Goal: Transaction & Acquisition: Purchase product/service

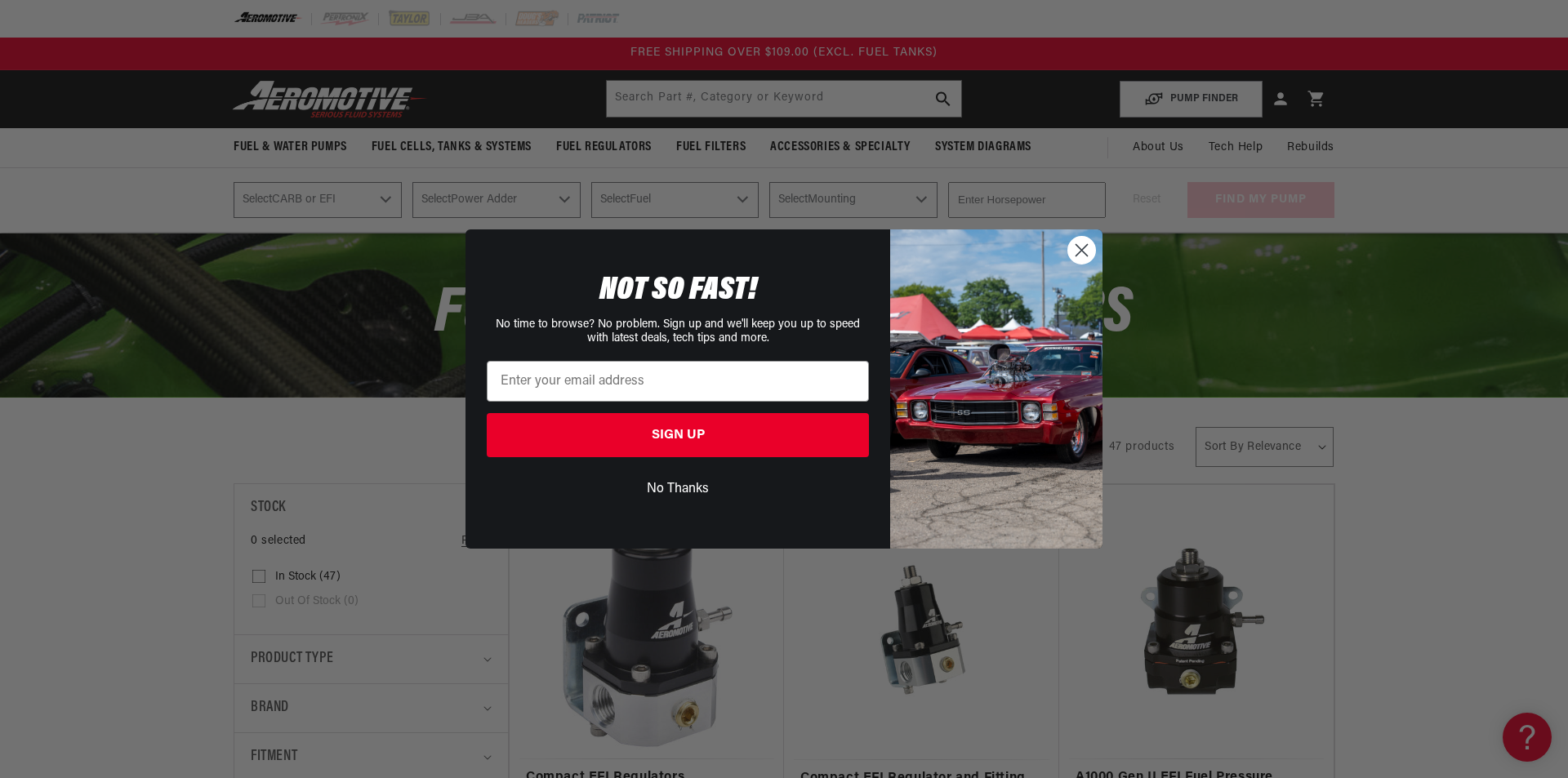
click at [1075, 254] on circle "Close dialog" at bounding box center [1081, 250] width 27 height 27
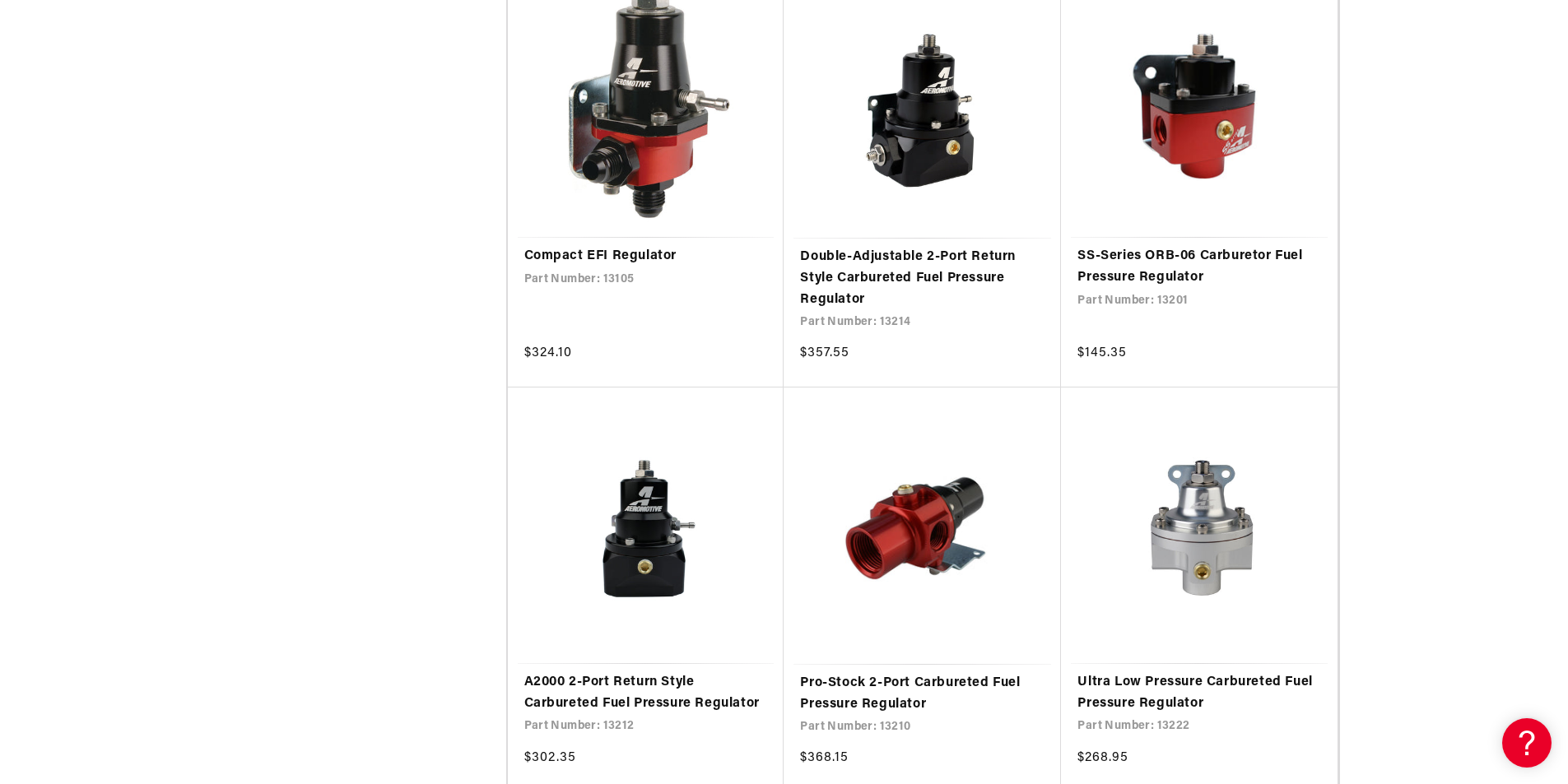
scroll to position [2634, 0]
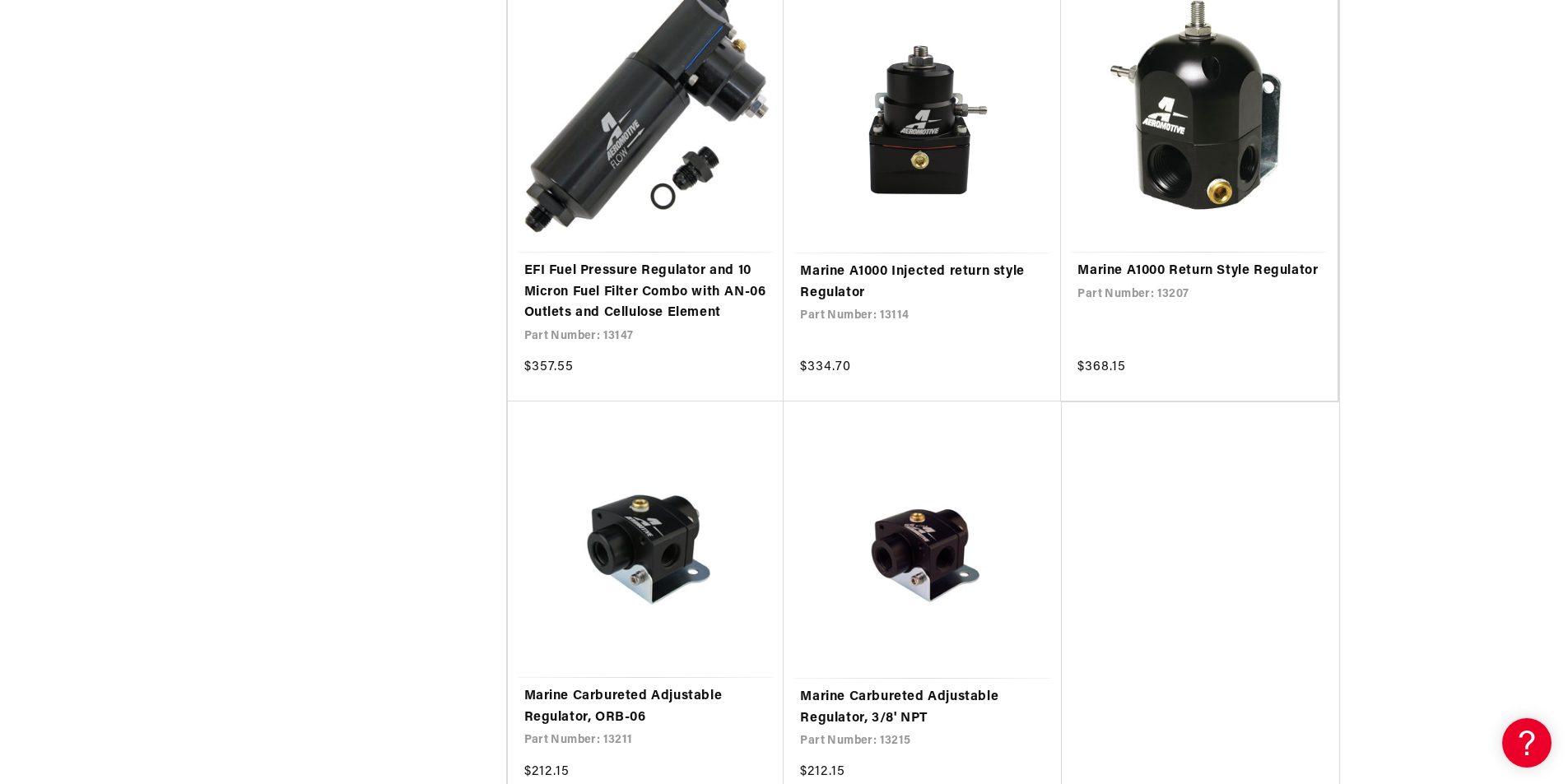
scroll to position [6233, 0]
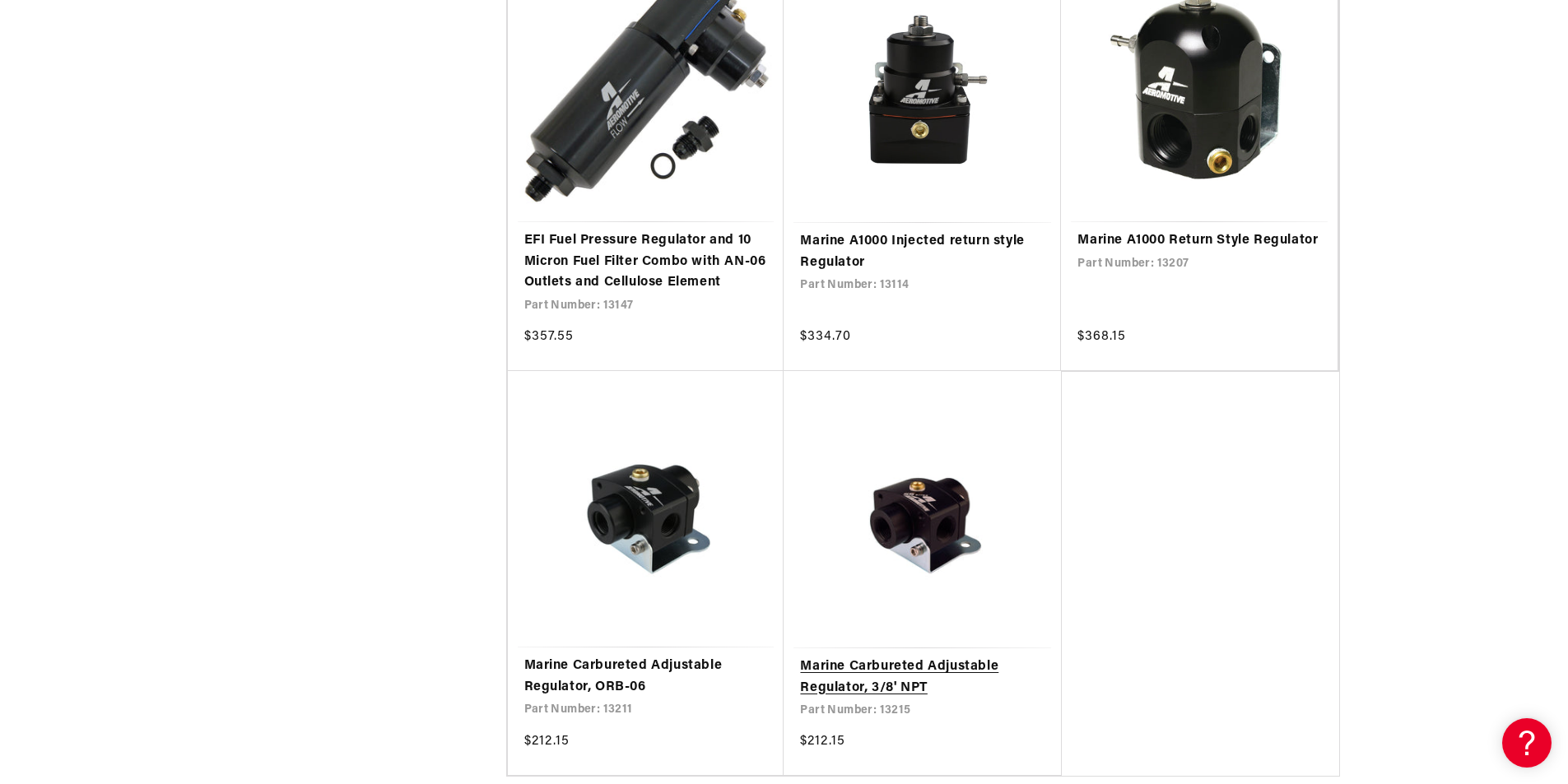
click at [943, 656] on link "Marine Carbureted Adjustable Regulator, 3/8' NPT" at bounding box center [922, 677] width 244 height 42
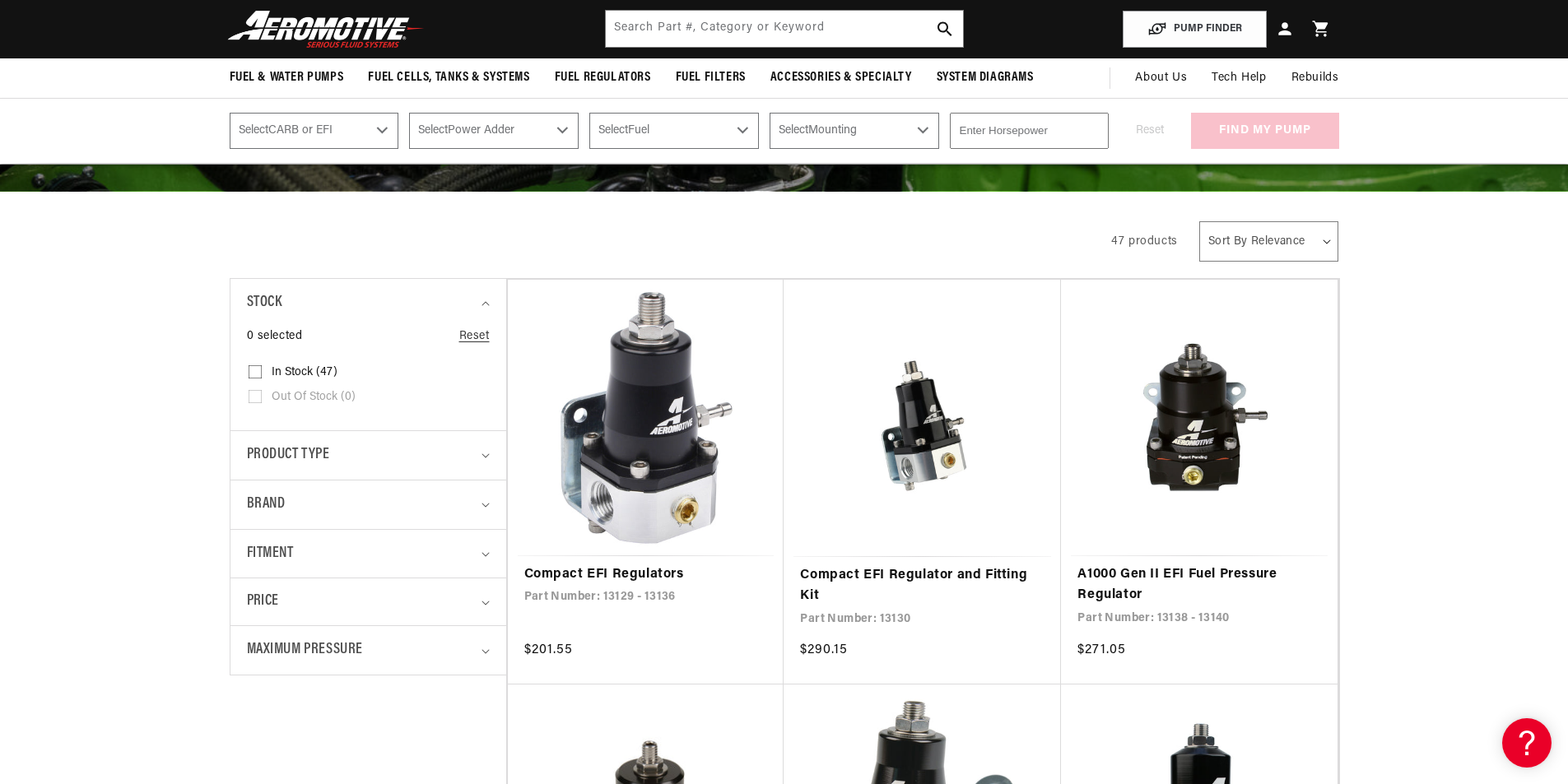
scroll to position [0, 0]
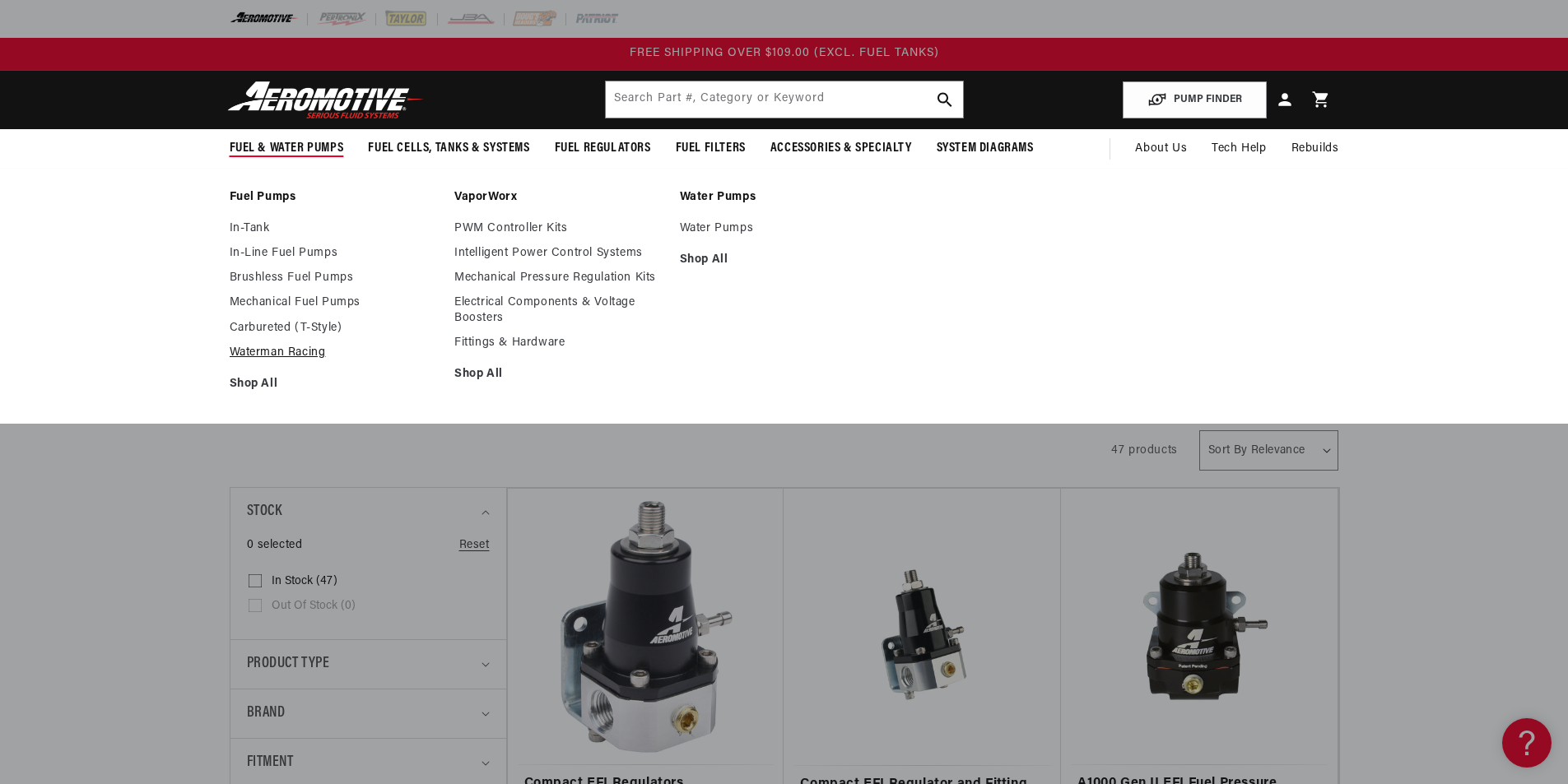
click at [248, 355] on link "Waterman Racing" at bounding box center [334, 353] width 209 height 15
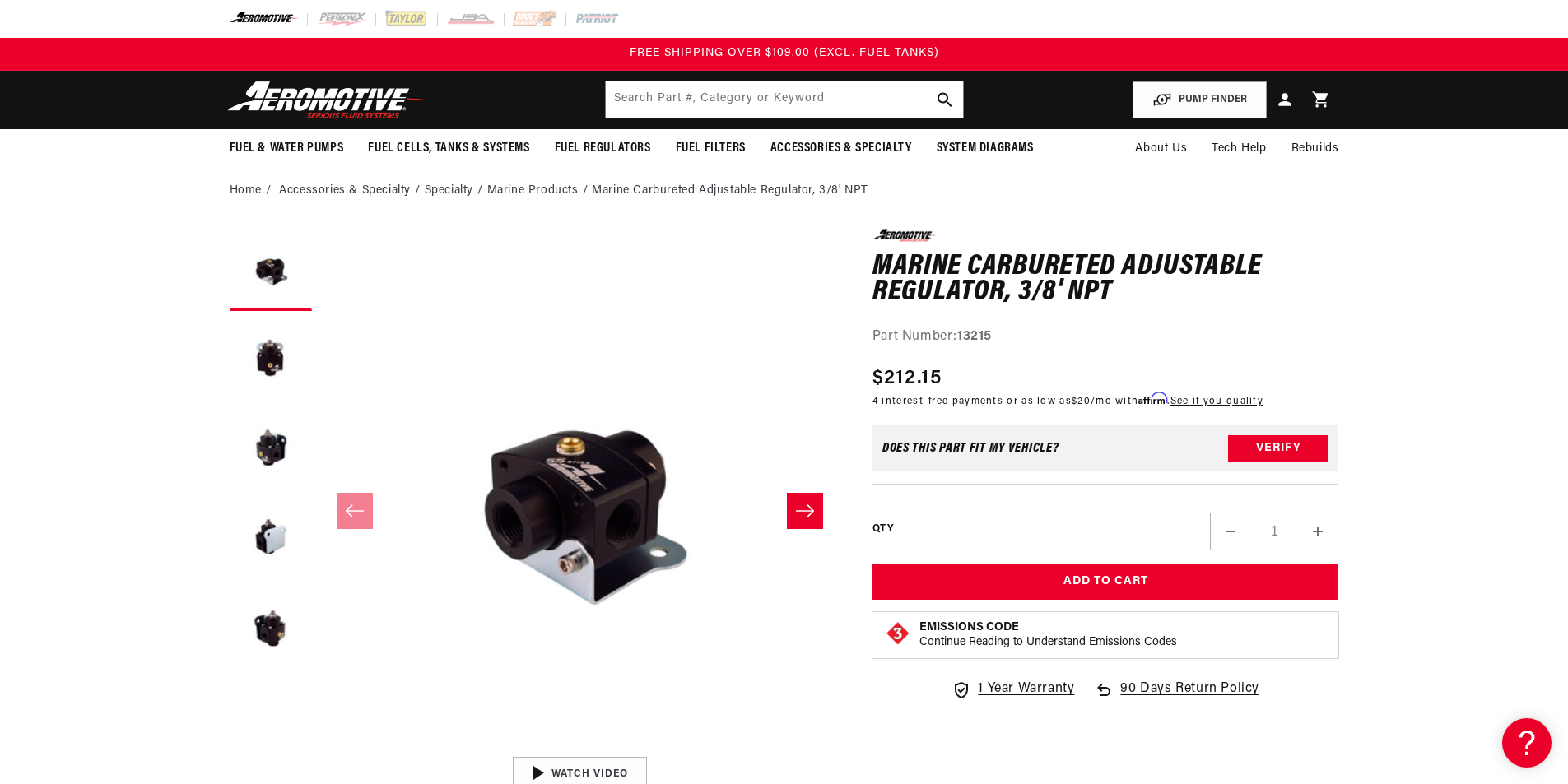
click at [802, 515] on icon "Slide right" at bounding box center [804, 511] width 19 height 17
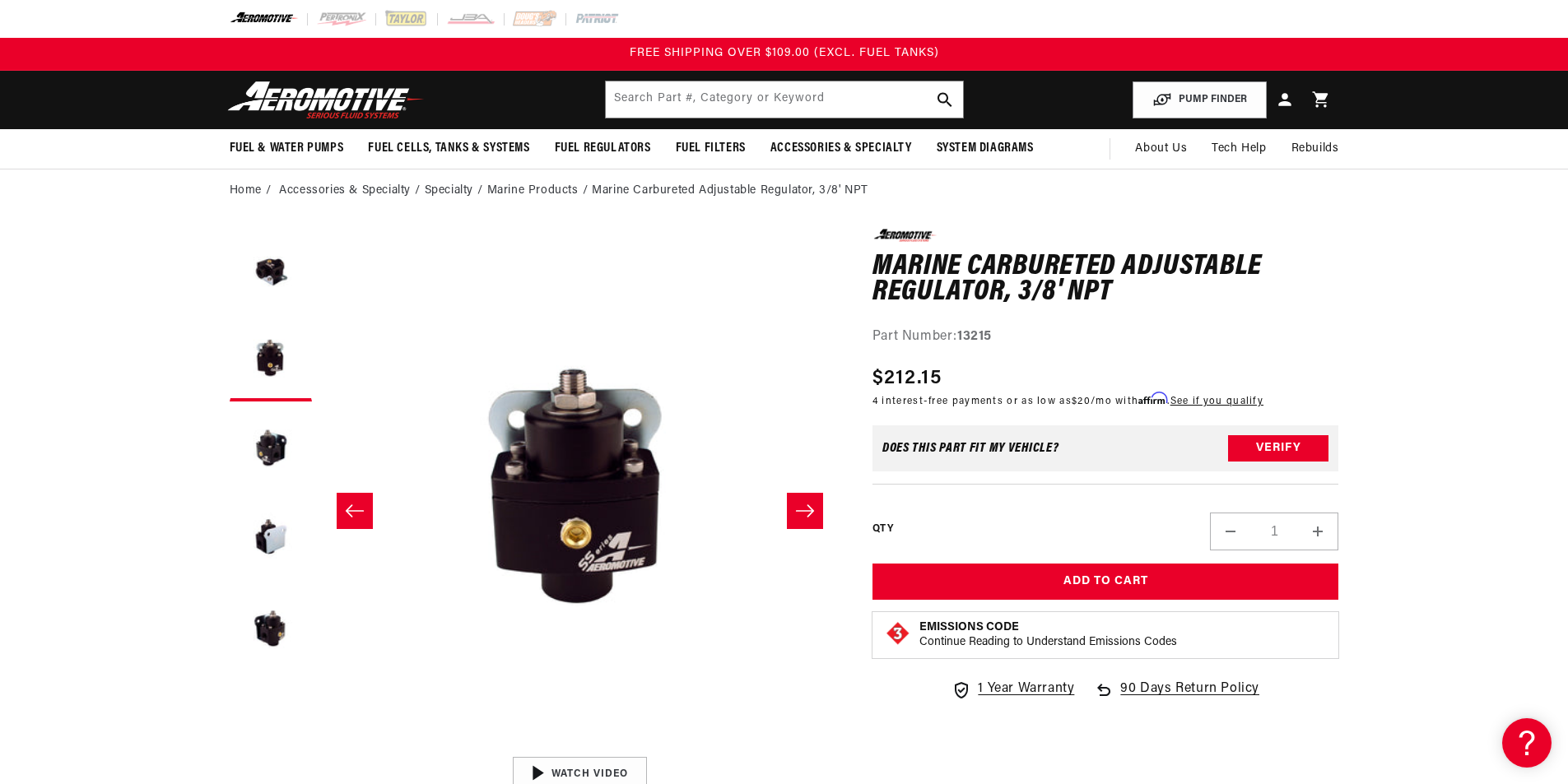
click at [806, 521] on button "Slide right" at bounding box center [804, 510] width 36 height 36
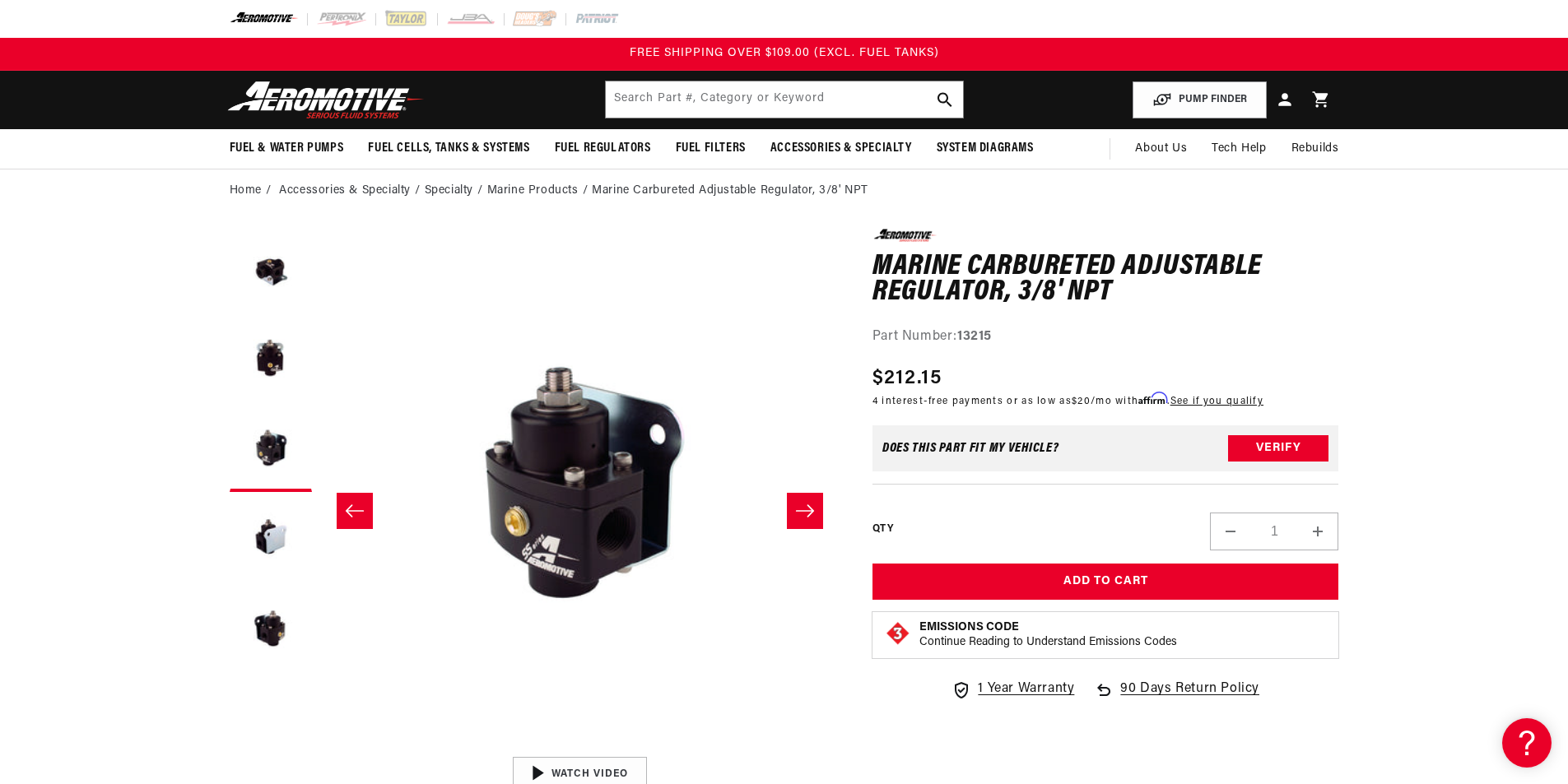
click at [806, 523] on button "Slide right" at bounding box center [804, 510] width 36 height 36
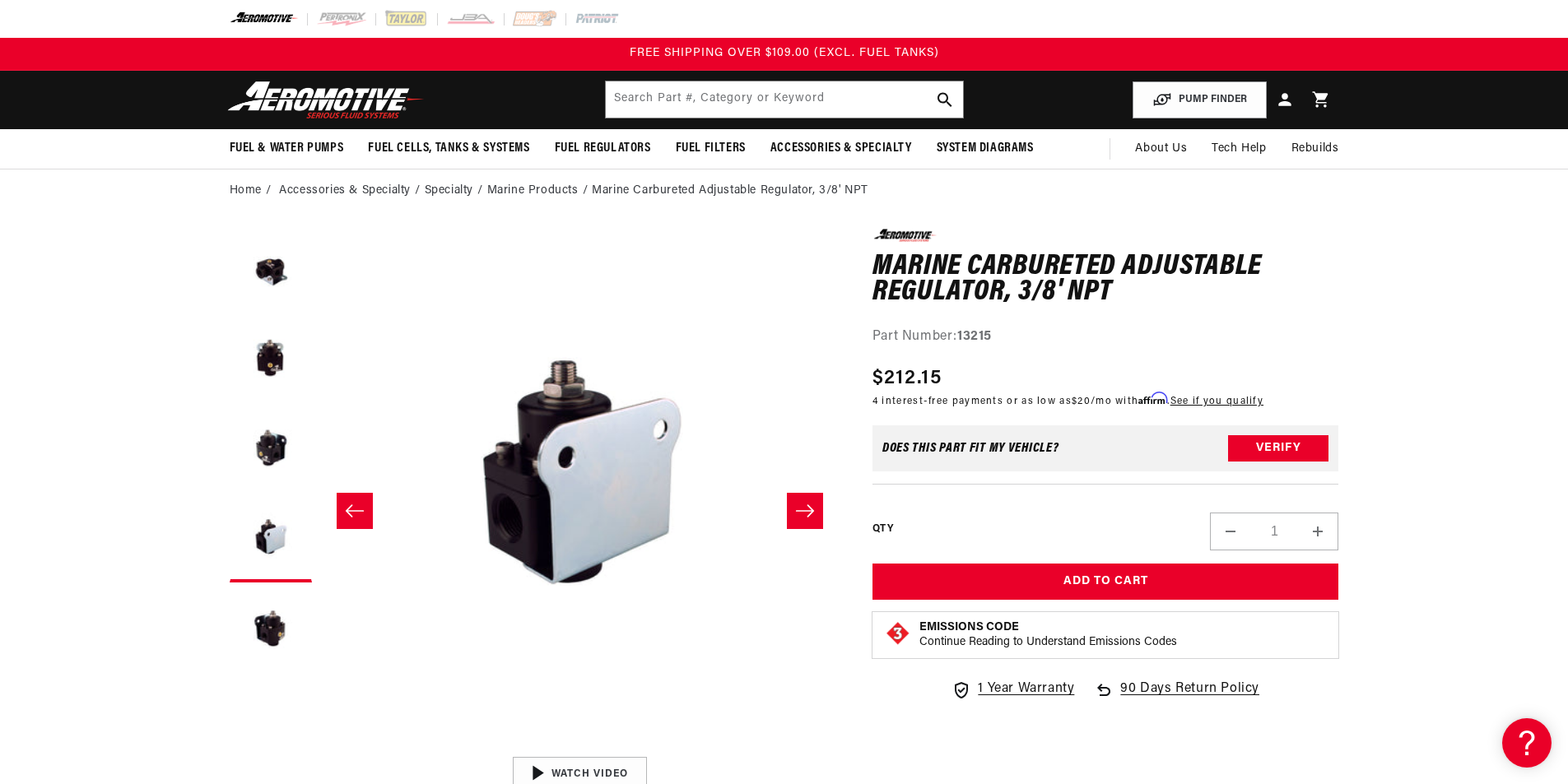
click at [806, 523] on button "Slide right" at bounding box center [804, 510] width 36 height 36
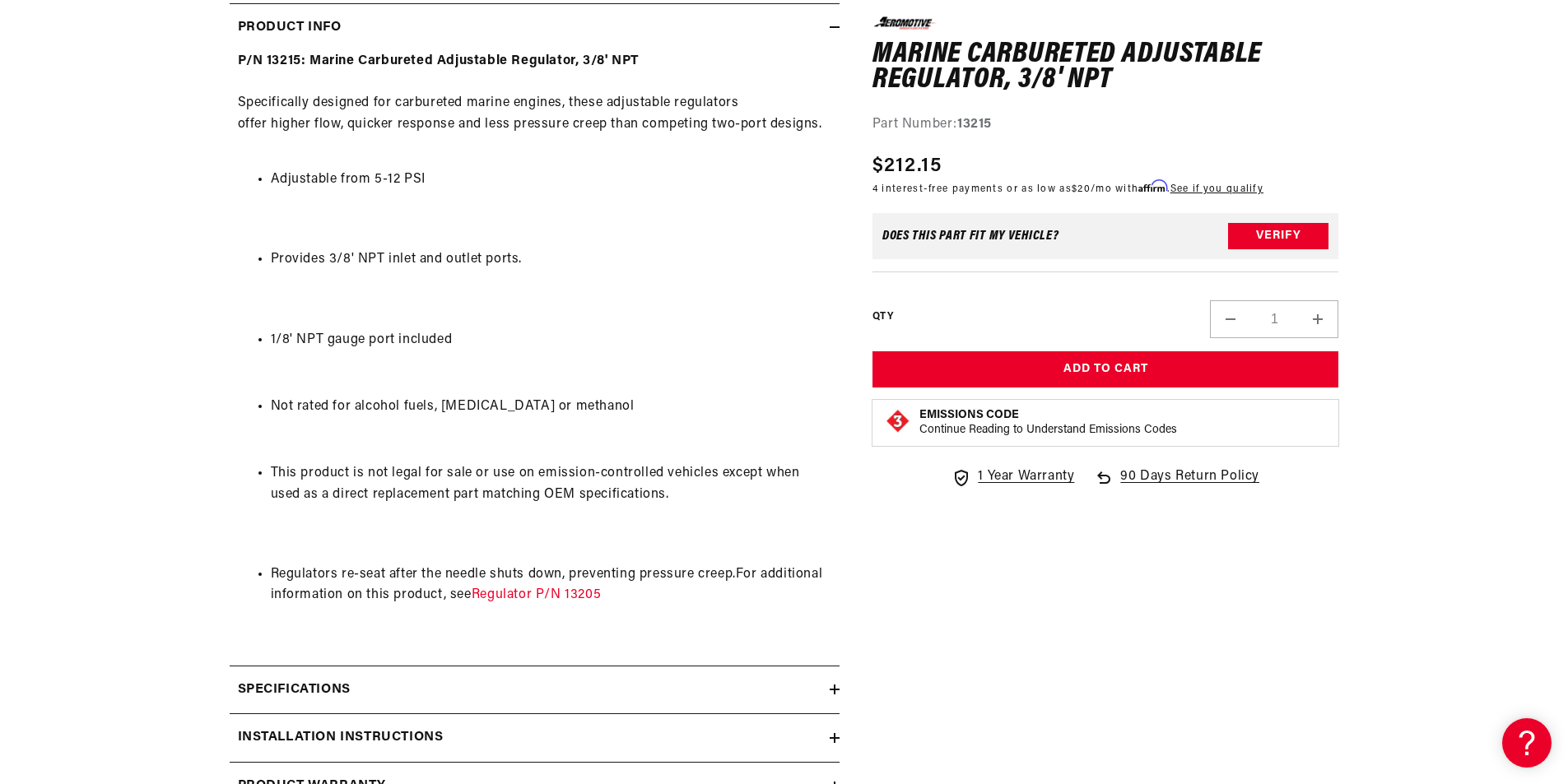
scroll to position [905, 0]
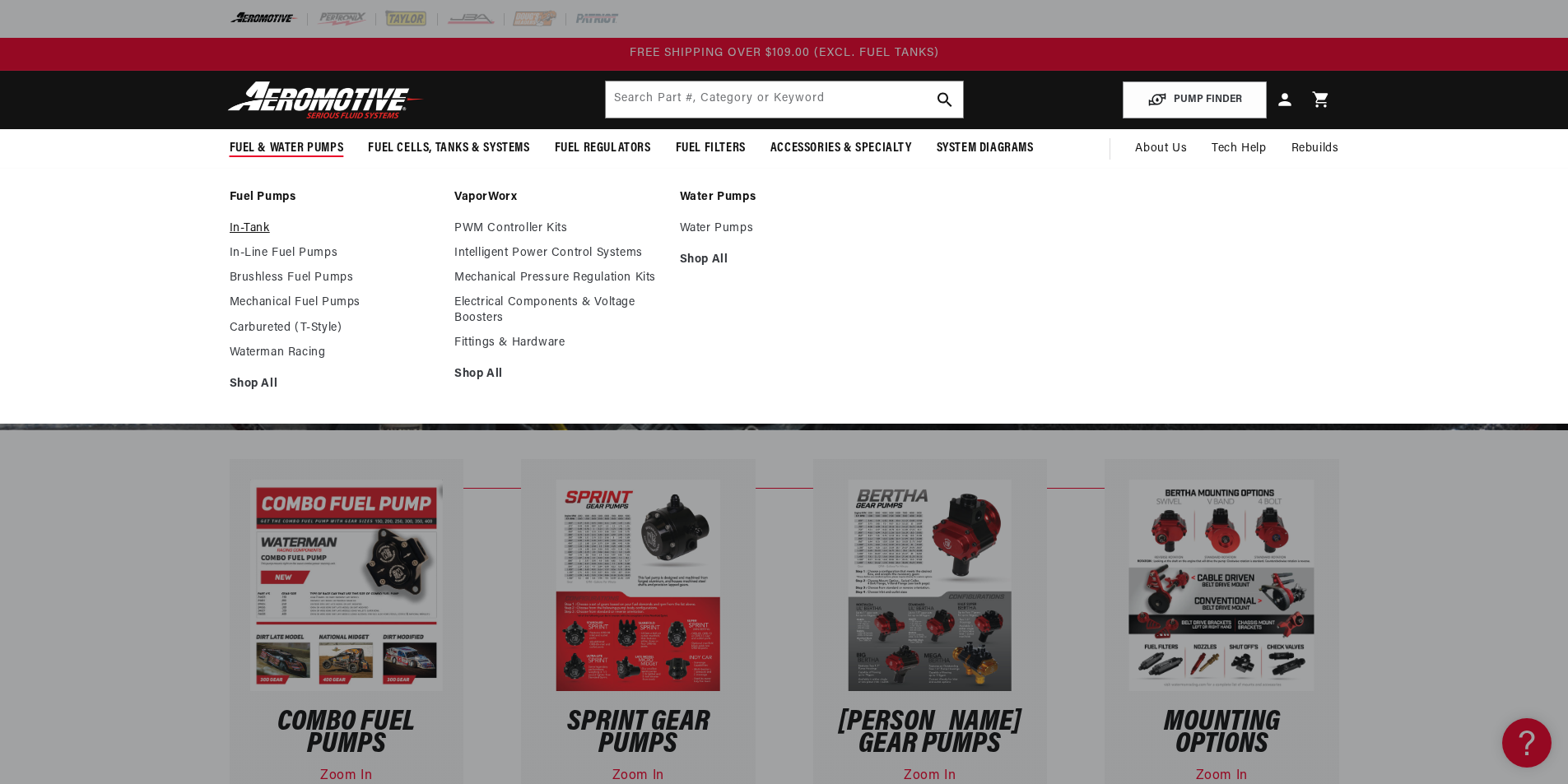
click at [255, 228] on link "In-Tank" at bounding box center [334, 228] width 209 height 15
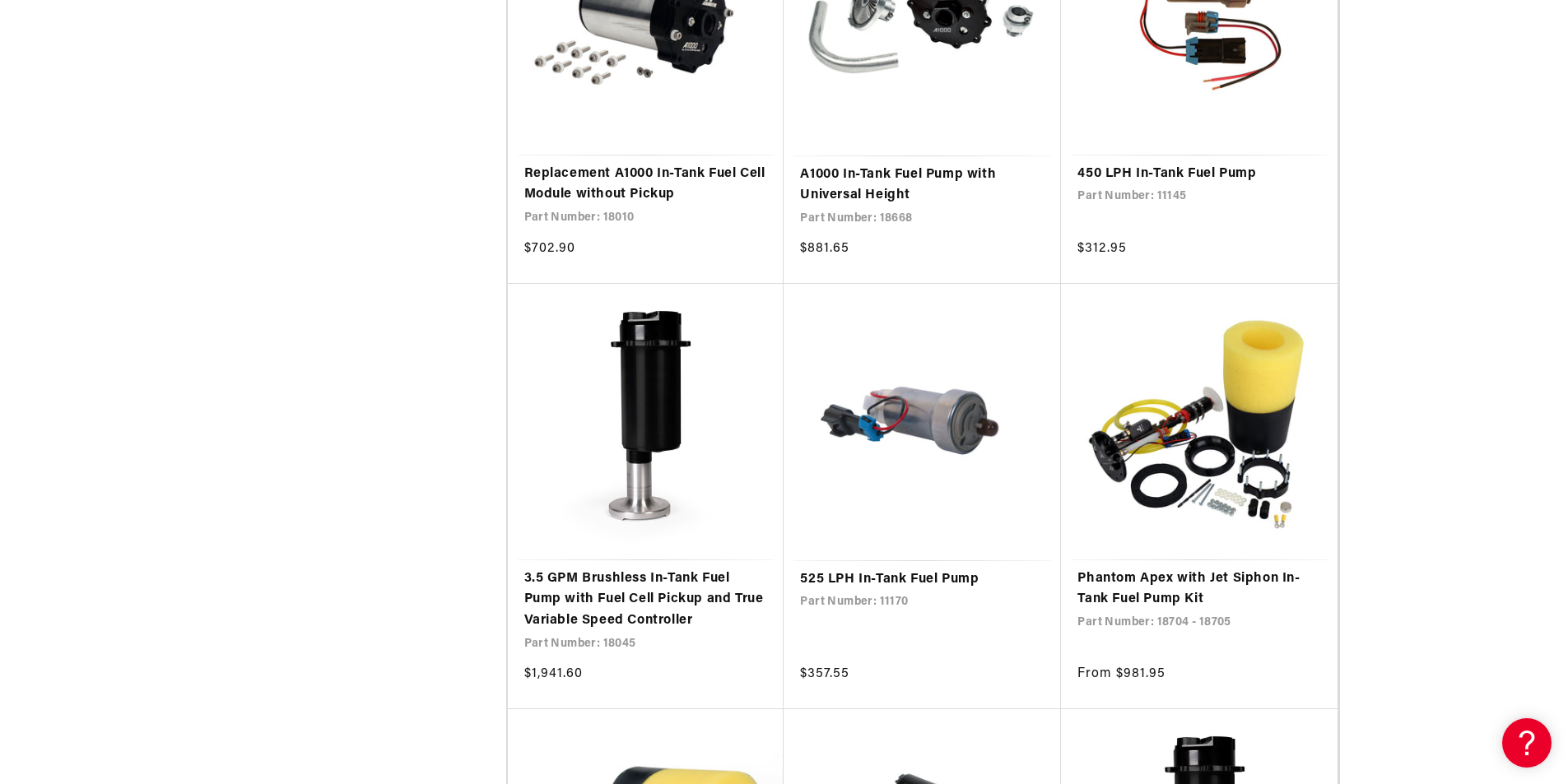
scroll to position [2682, 0]
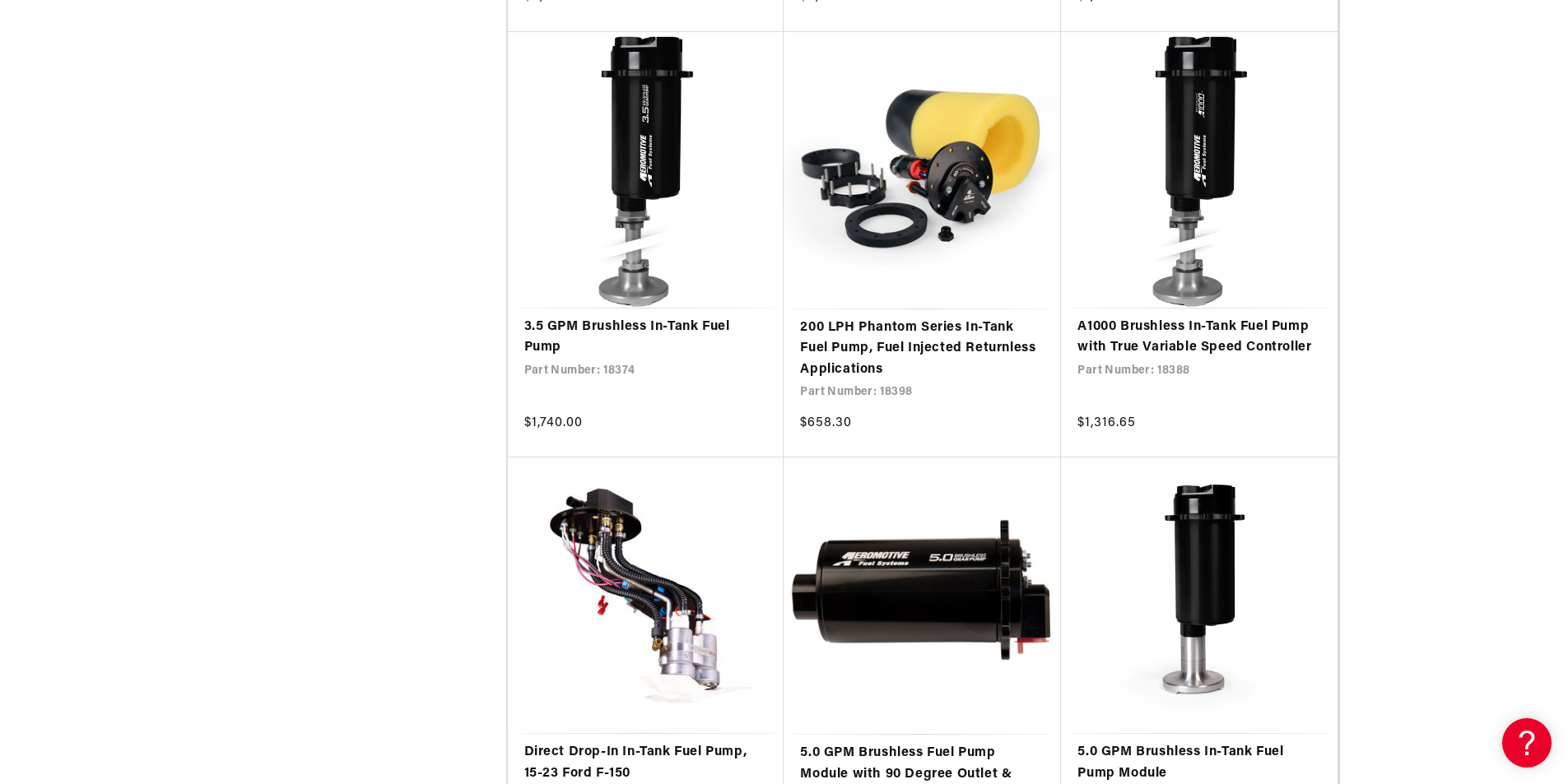
scroll to position [5470, 0]
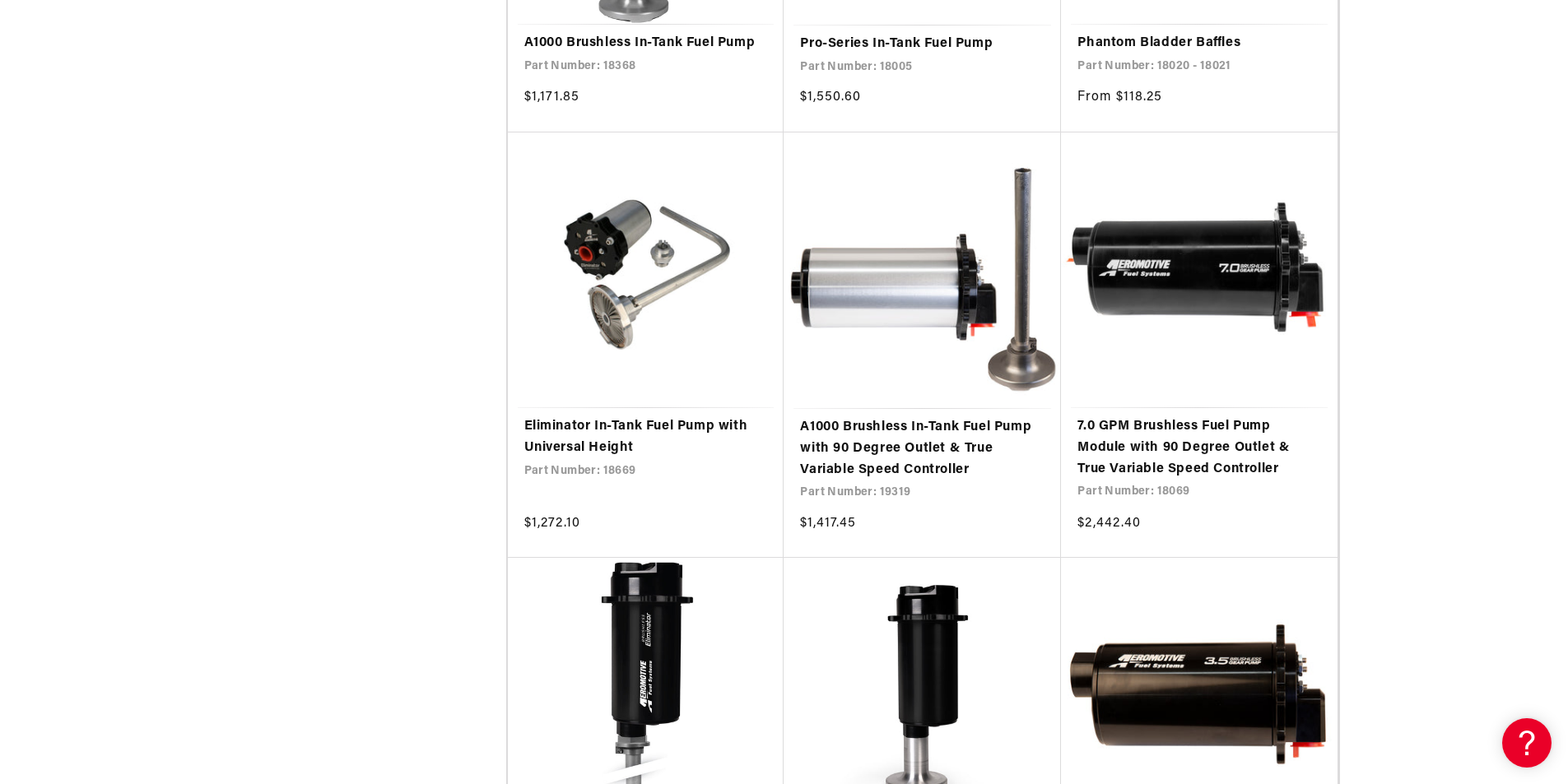
scroll to position [6636, 0]
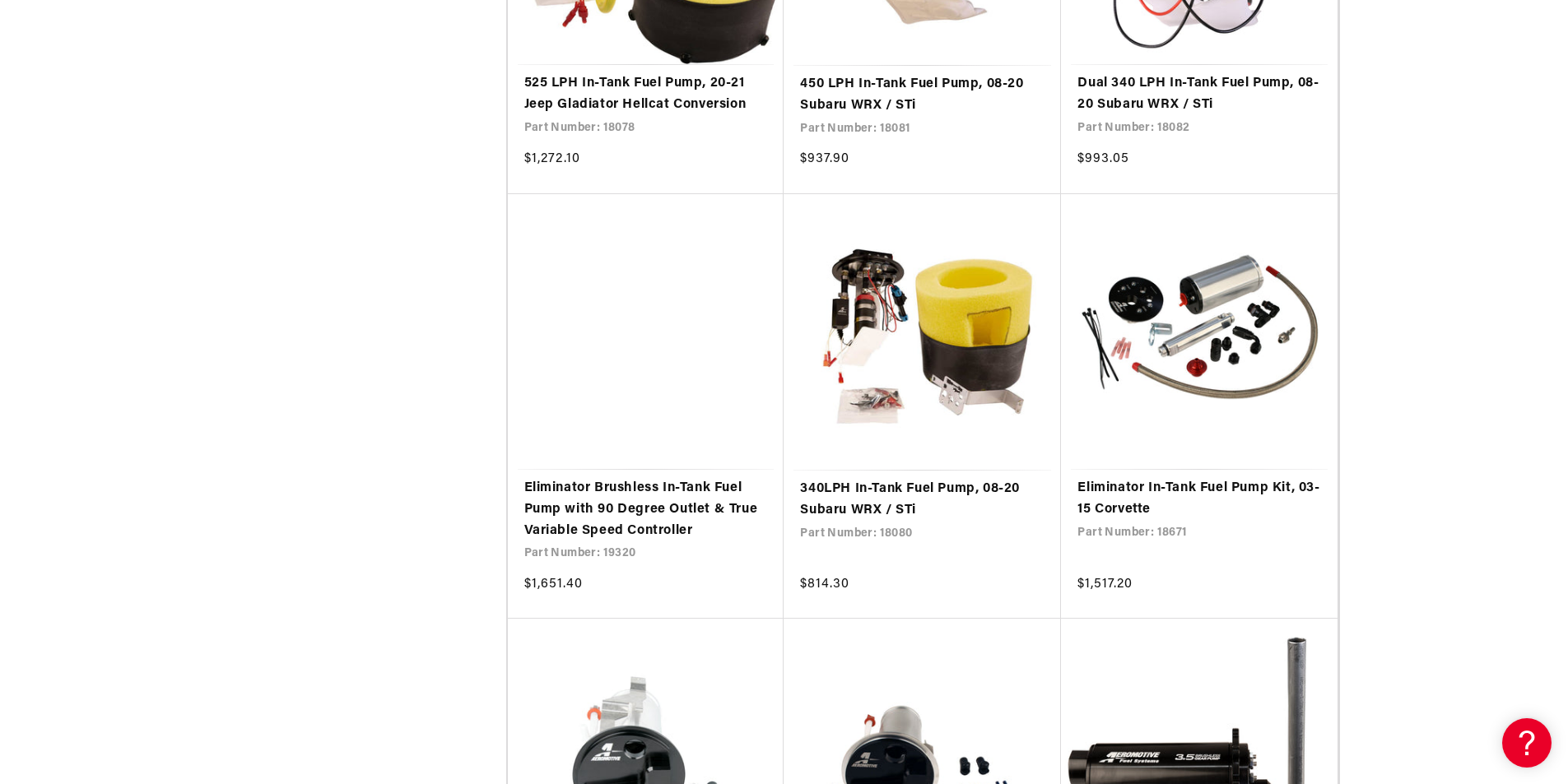
drag, startPoint x: 1571, startPoint y: 485, endPoint x: 1492, endPoint y: 692, distance: 221.6
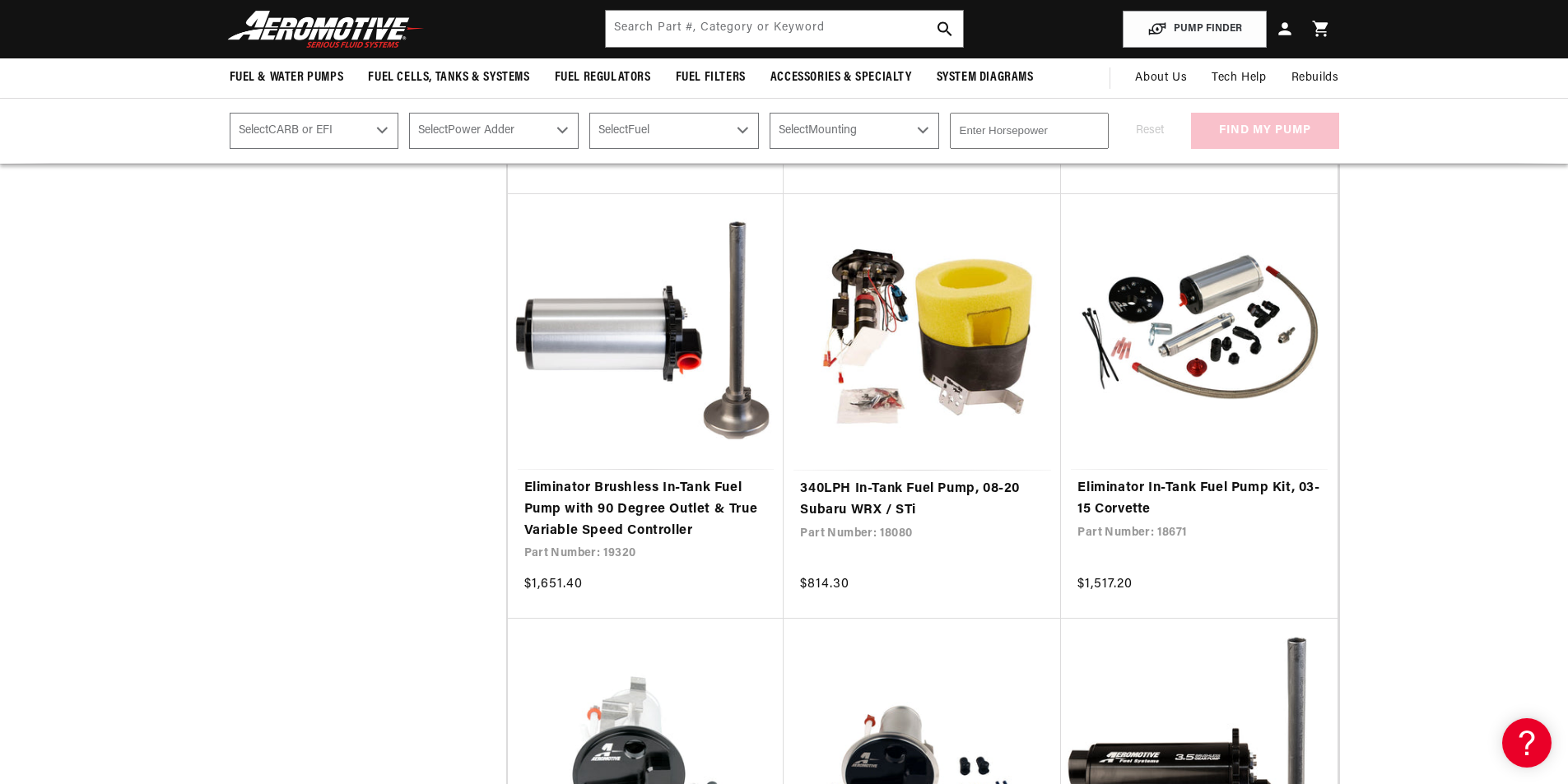
scroll to position [8602, 0]
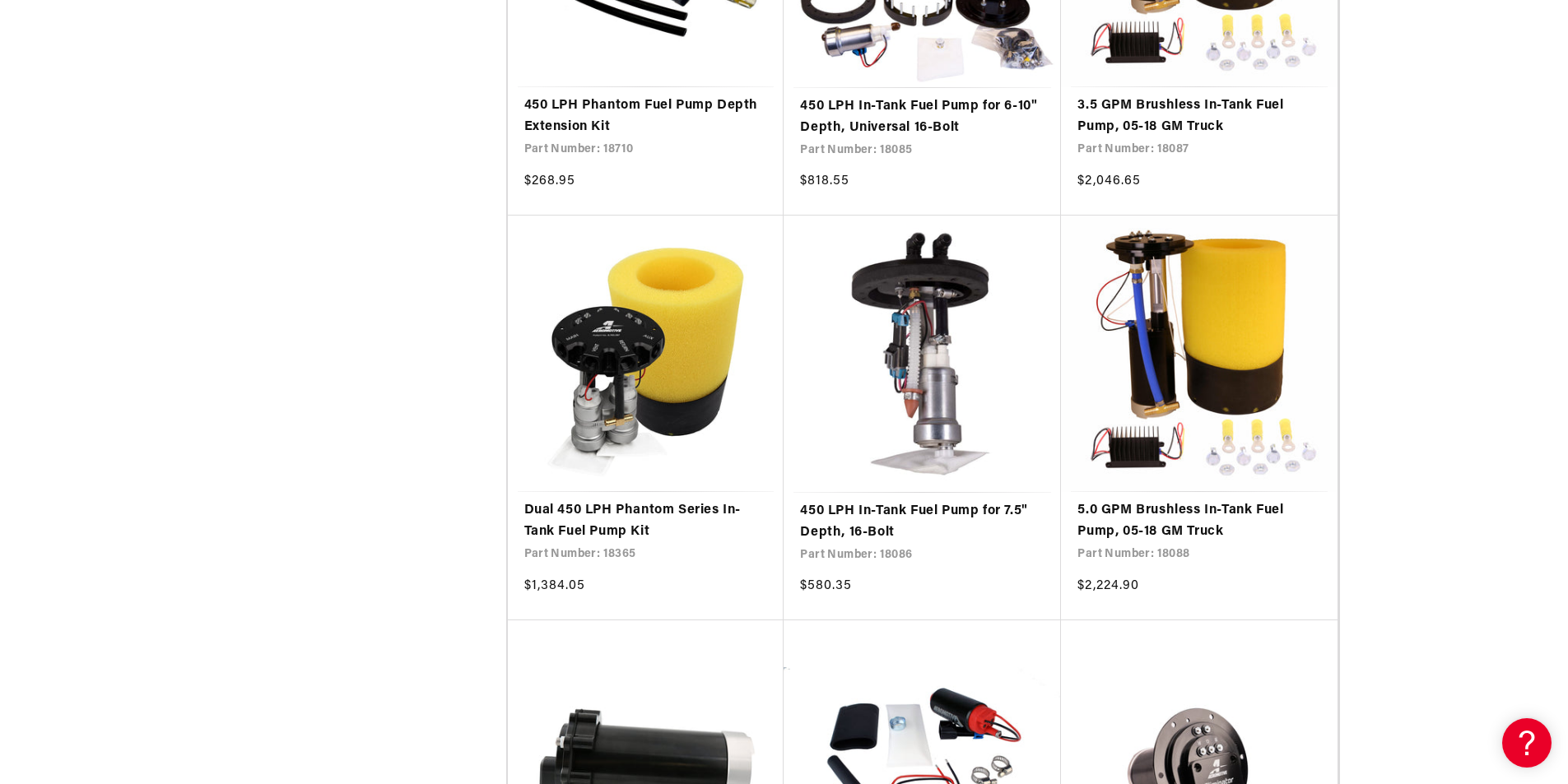
scroll to position [12809, 0]
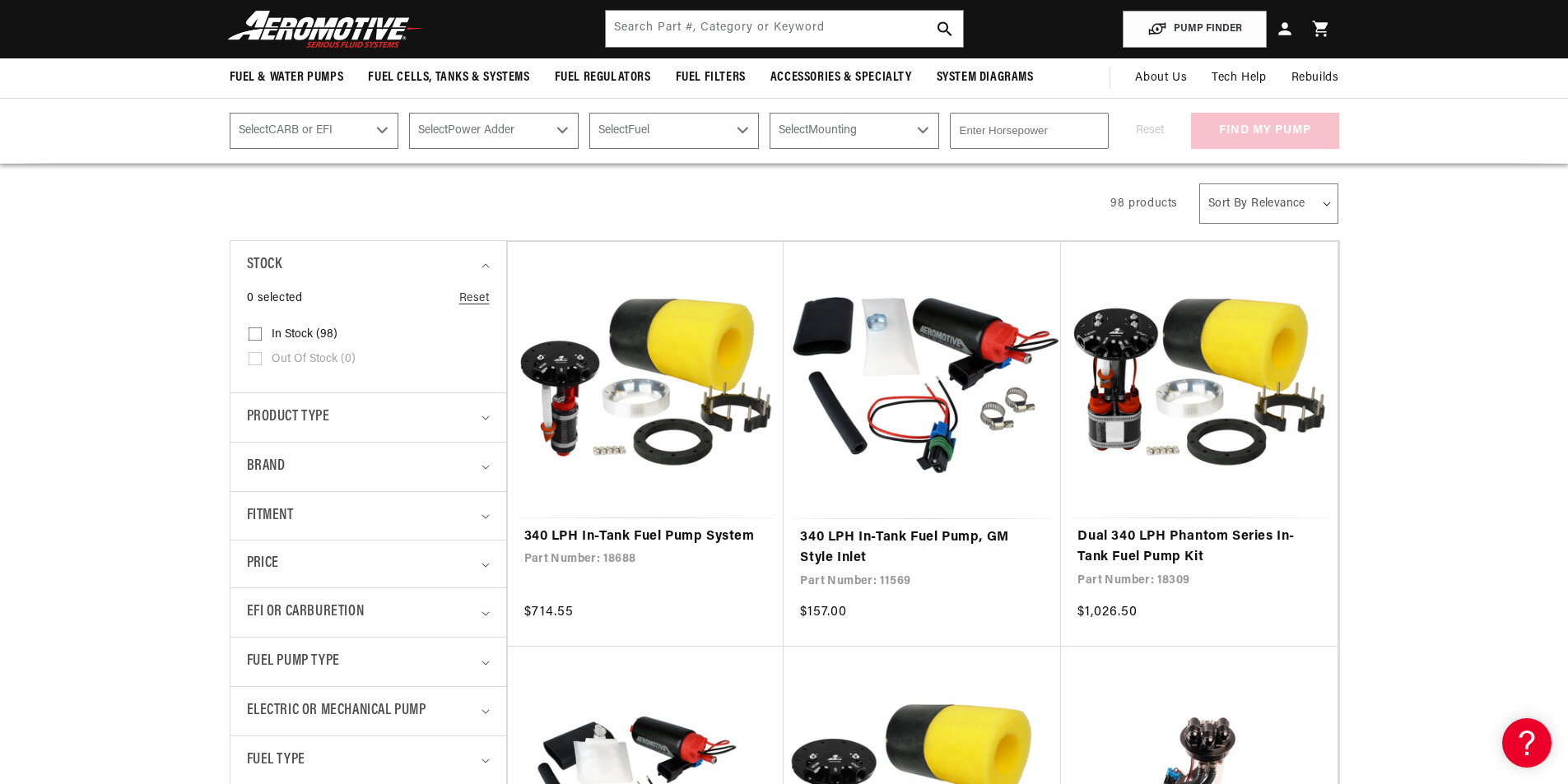
scroll to position [165, 0]
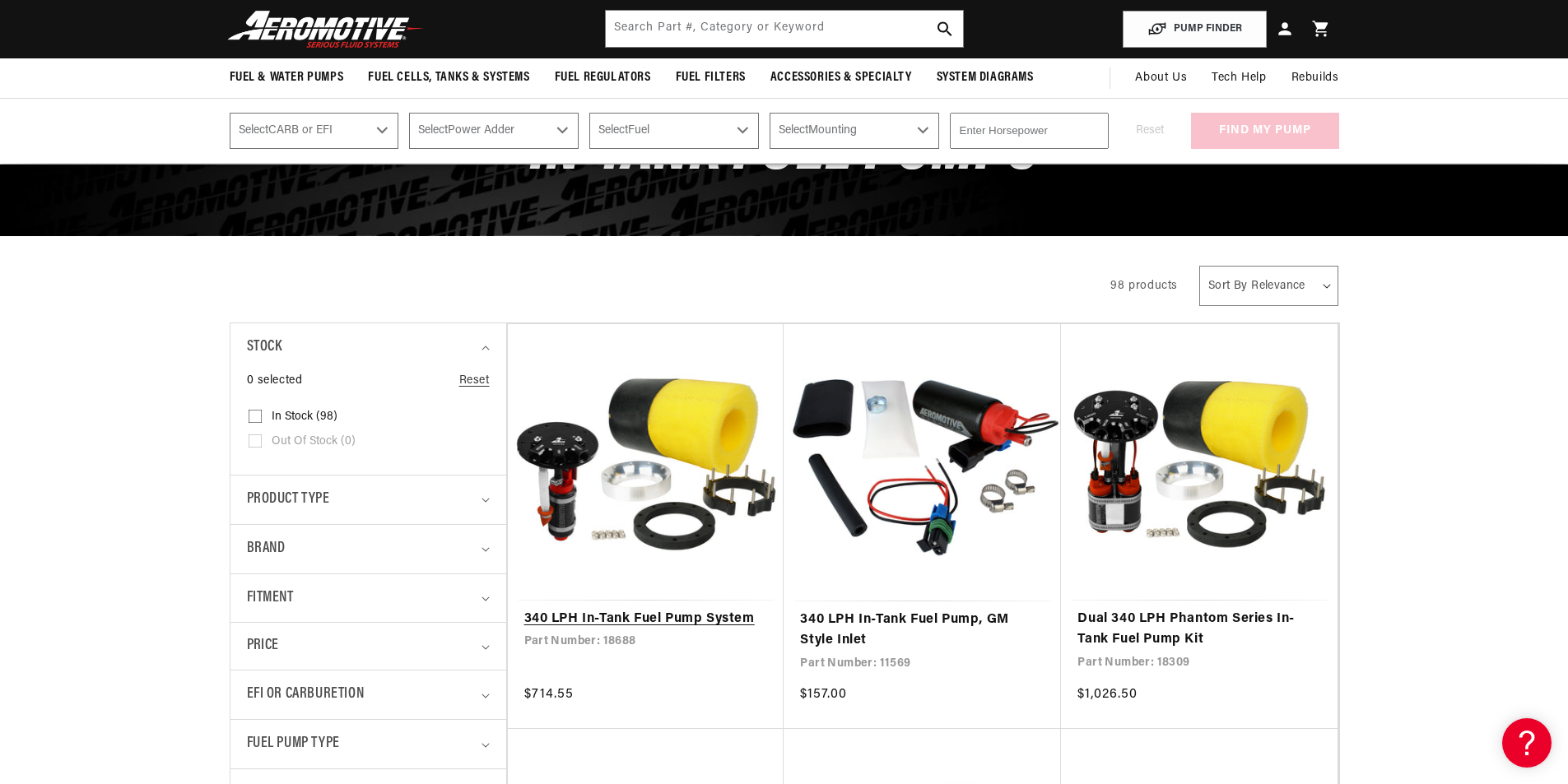
click at [631, 613] on link "340 LPH In-Tank Fuel Pump System" at bounding box center [645, 619] width 243 height 21
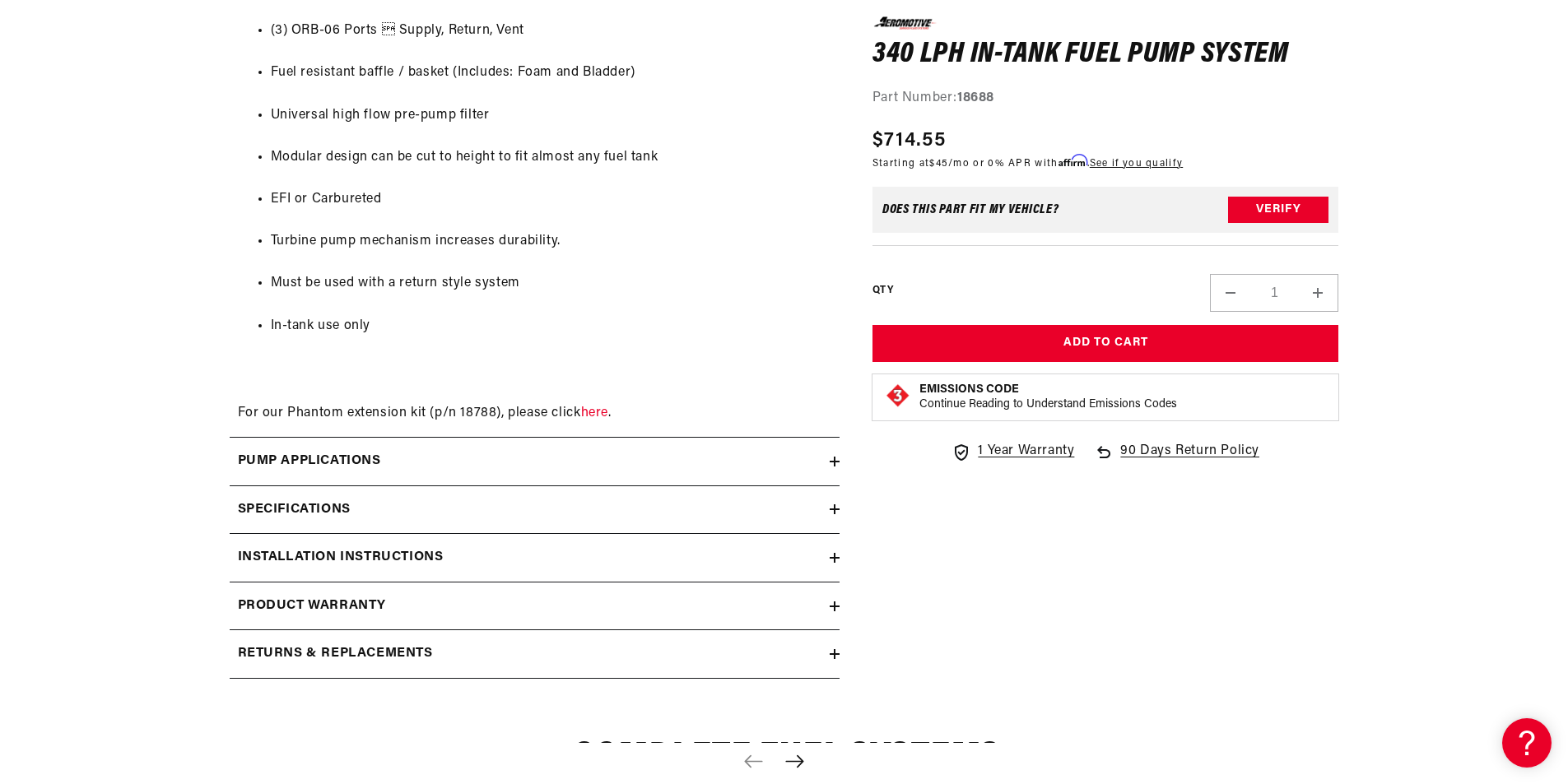
scroll to position [1728, 0]
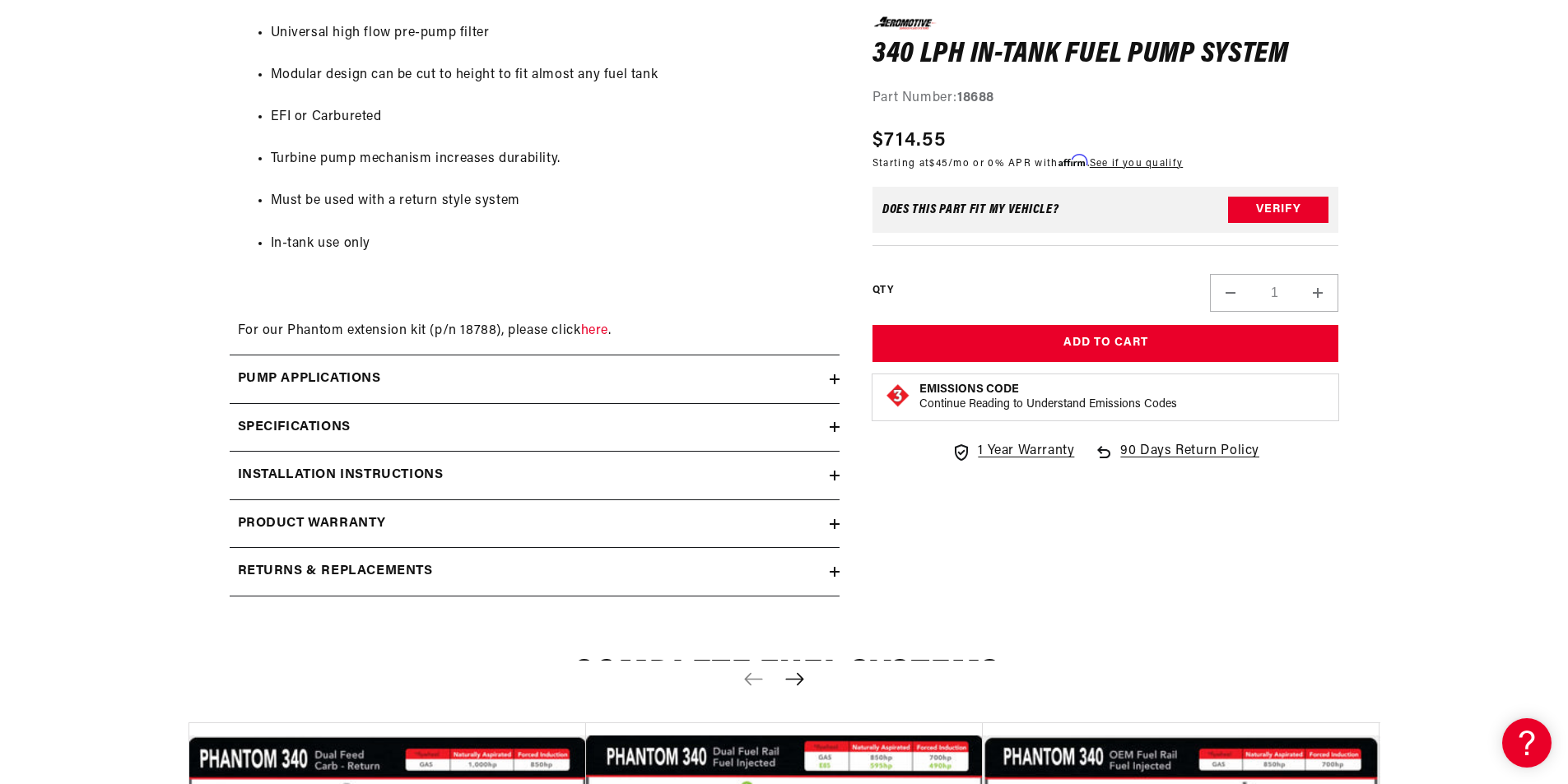
click at [833, 385] on icon at bounding box center [834, 379] width 10 height 10
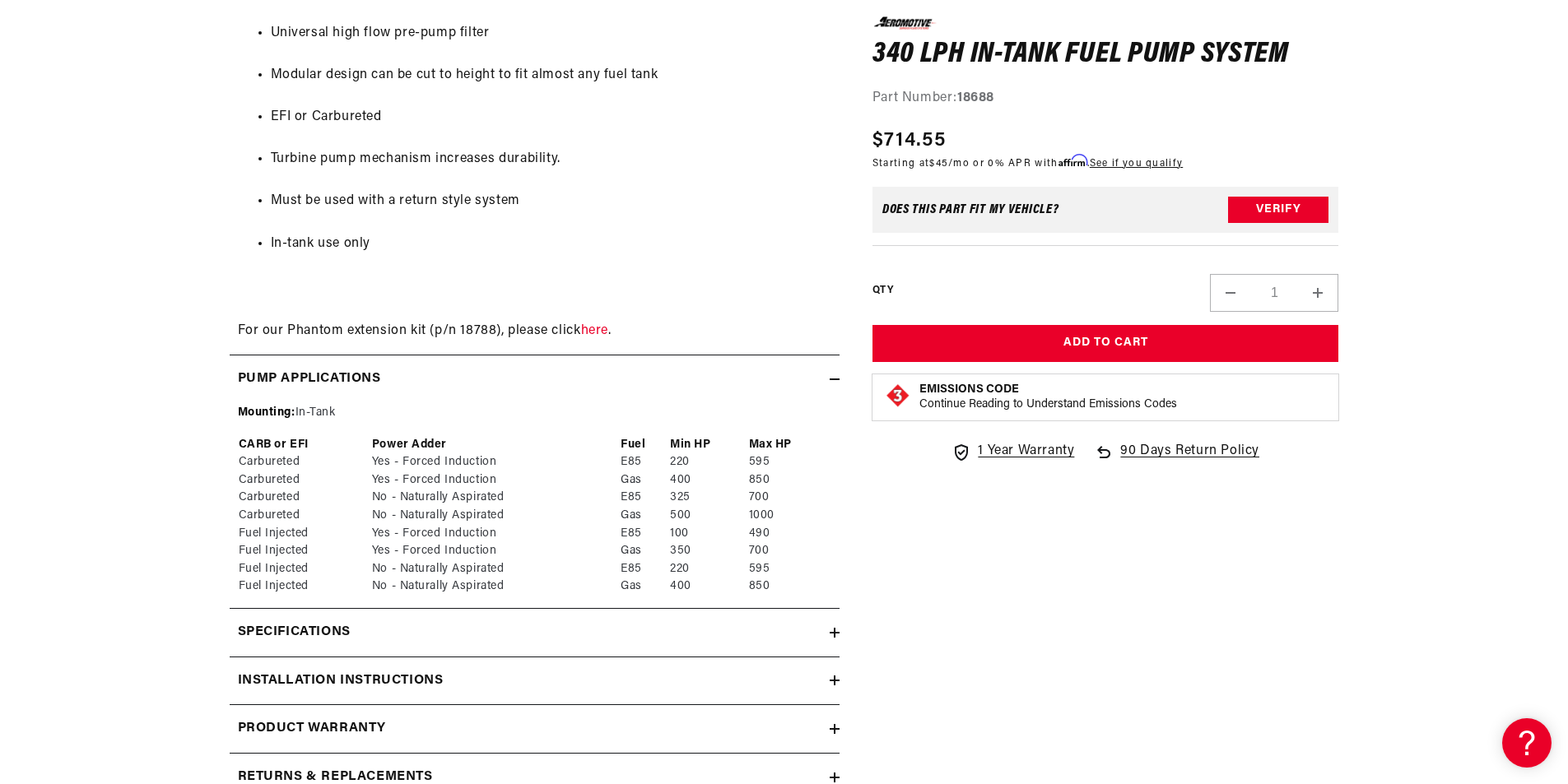
click at [836, 385] on icon at bounding box center [834, 379] width 10 height 10
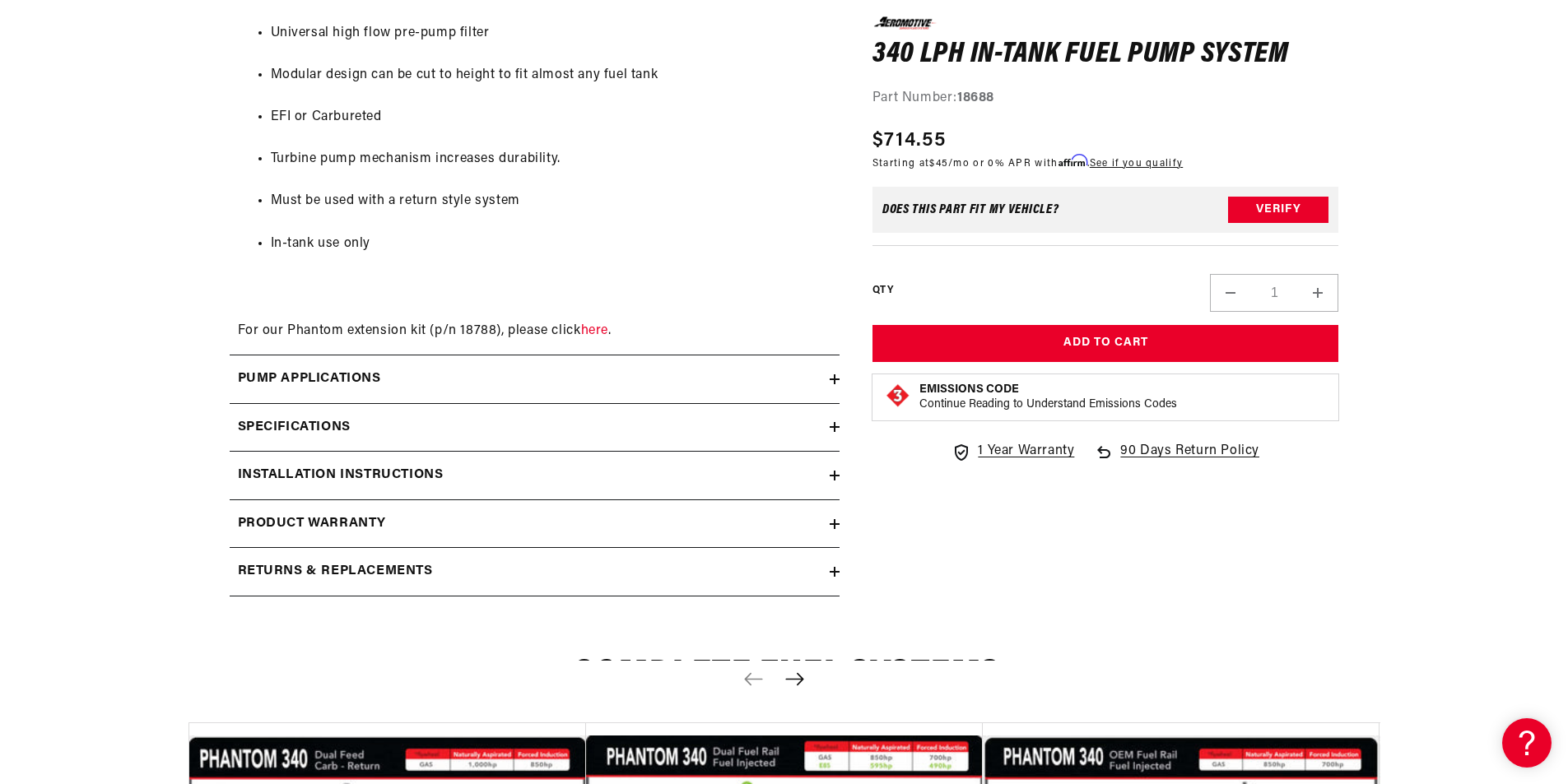
click at [835, 427] on icon at bounding box center [834, 427] width 10 height 0
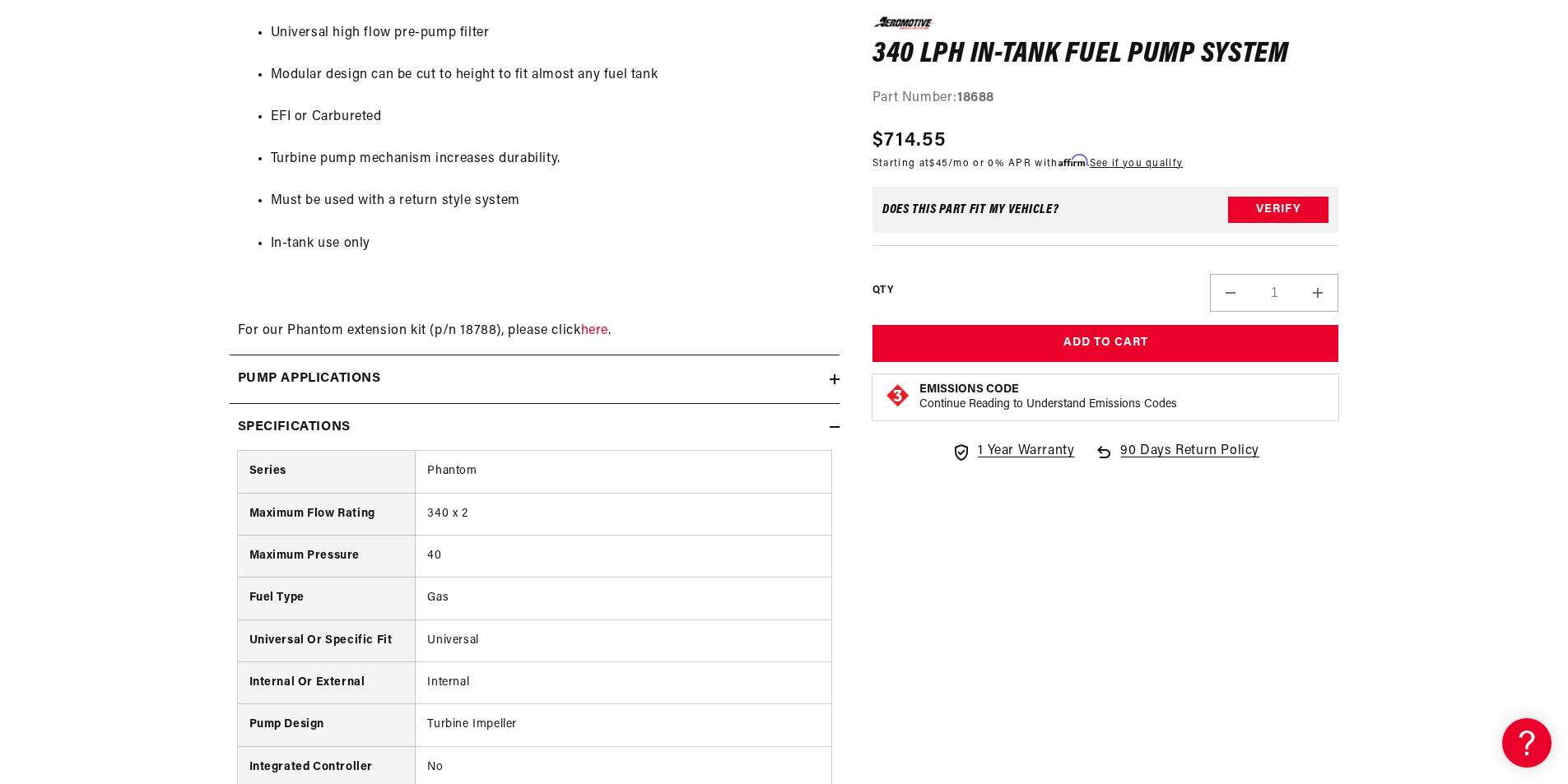
scroll to position [1810, 0]
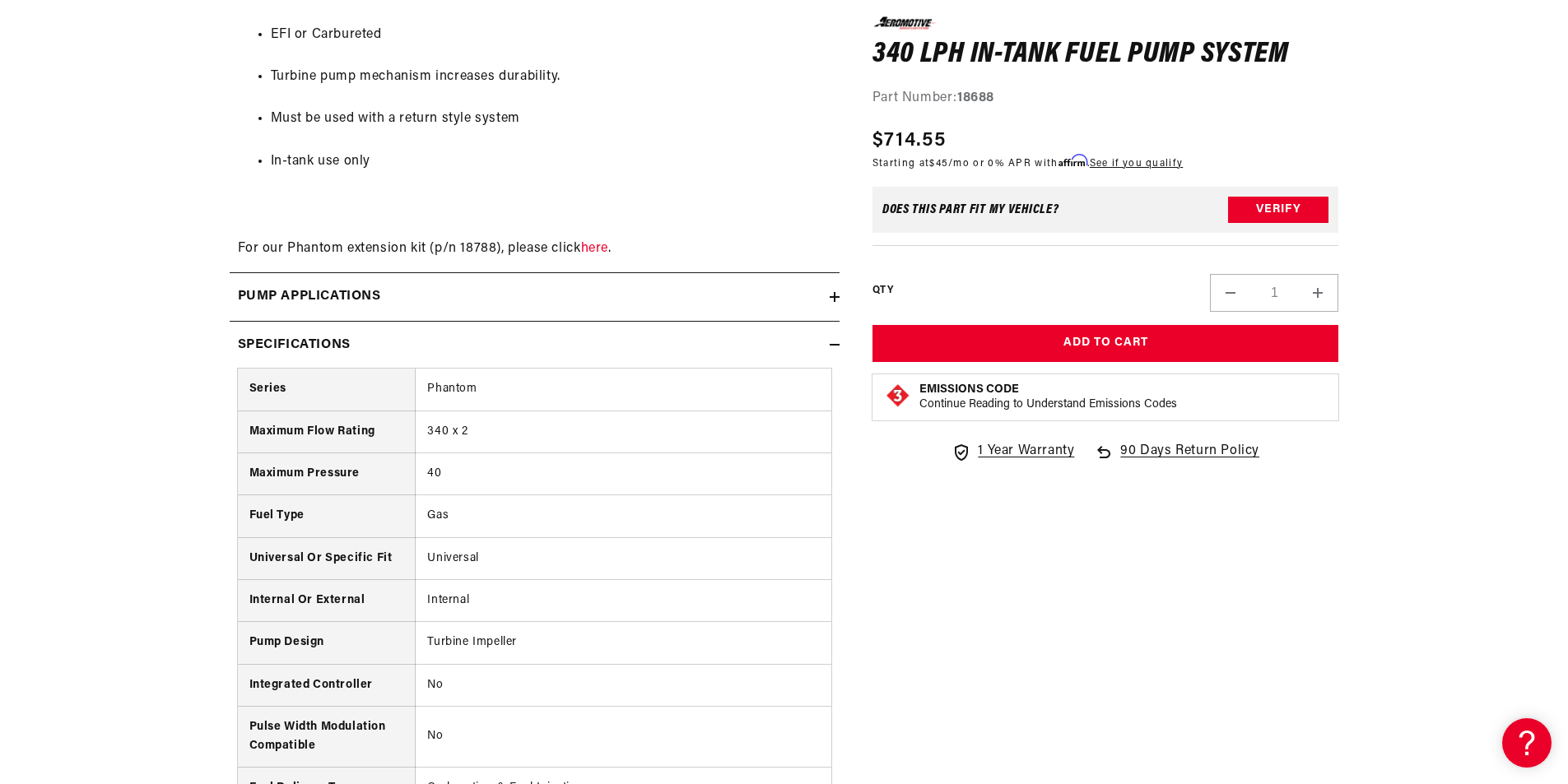
click at [835, 349] on icon at bounding box center [834, 345] width 10 height 10
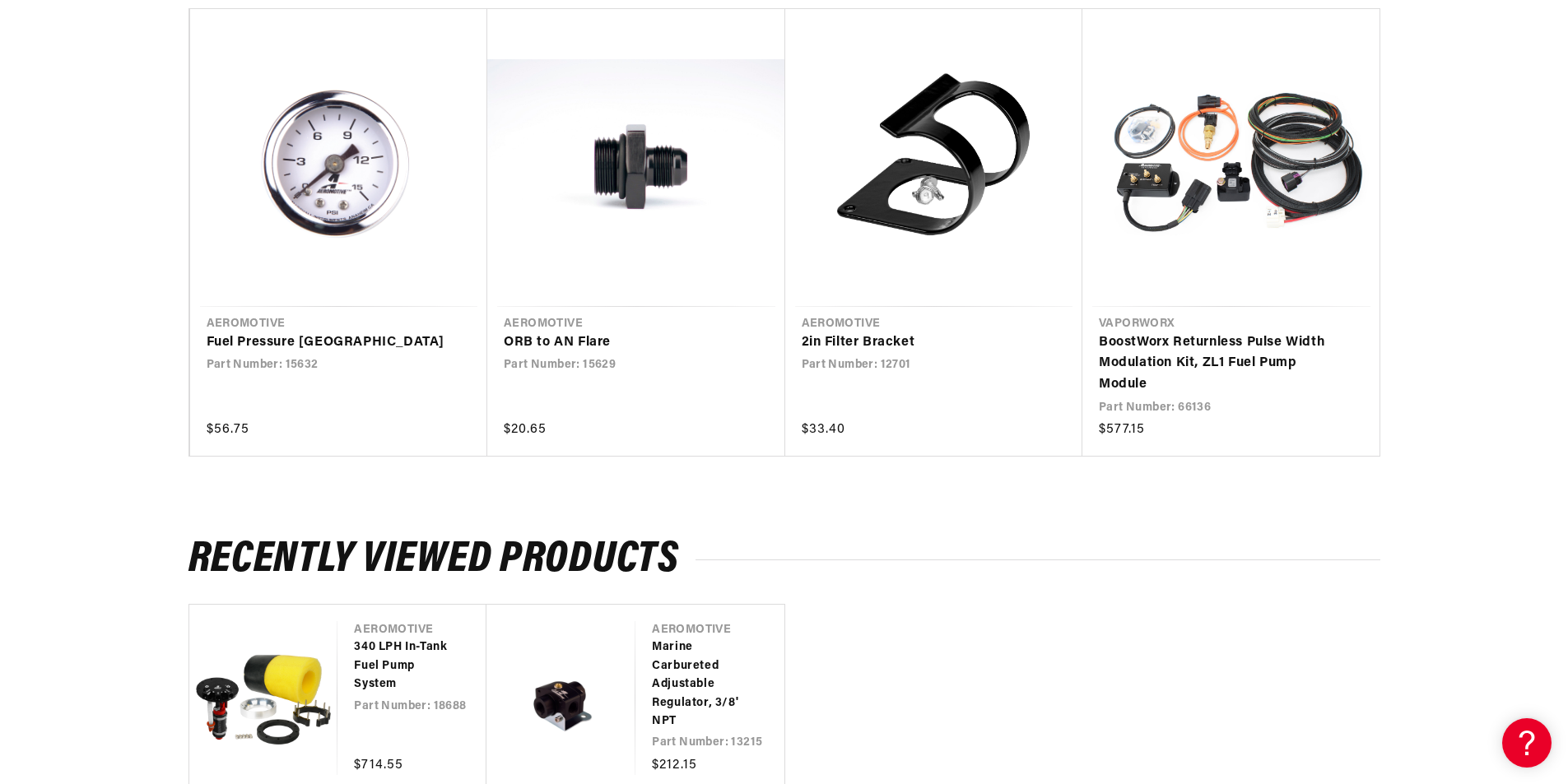
scroll to position [2963, 0]
